Goal: Find specific page/section: Find specific page/section

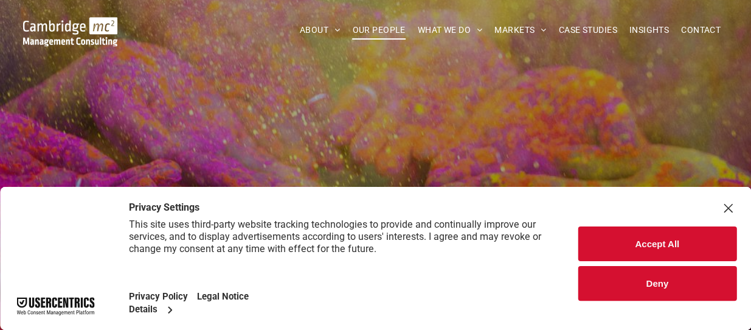
click at [725, 206] on div "Close Layer" at bounding box center [727, 207] width 17 height 17
